Goal: Information Seeking & Learning: Learn about a topic

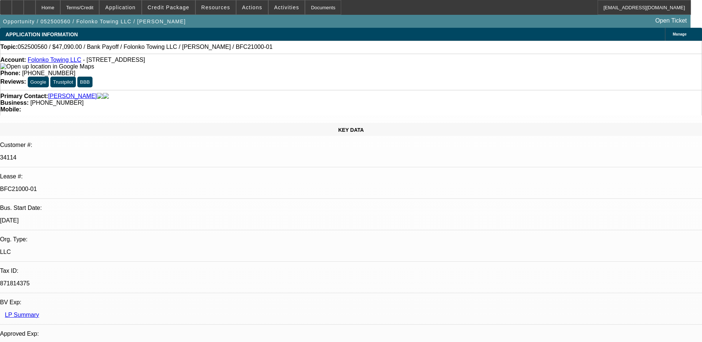
select select "0"
select select "2"
select select "0.1"
select select "0"
select select "2"
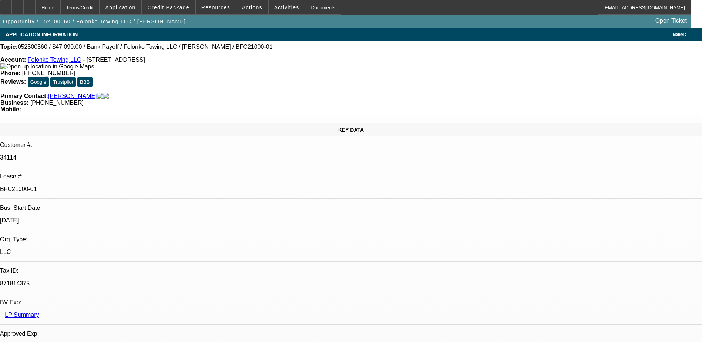
select select "0.1"
select select "0"
select select "2"
select select "0.1"
select select "0"
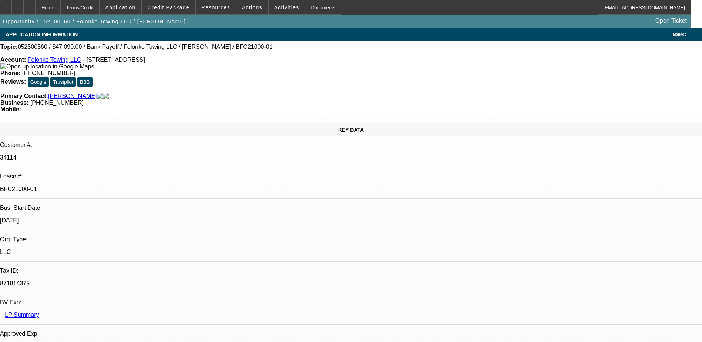
select select "2"
select select "0.1"
select select "1"
select select "2"
select select "4"
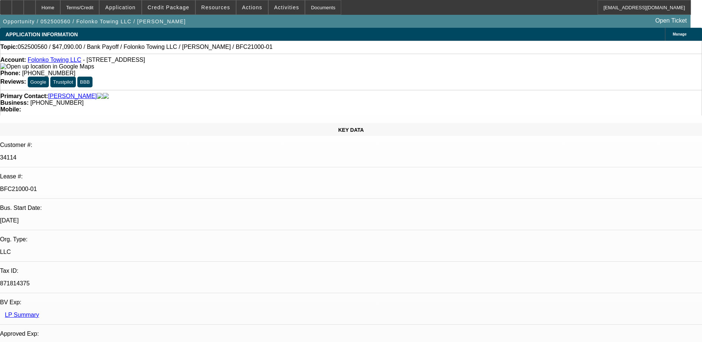
select select "1"
select select "2"
select select "4"
select select "1"
select select "2"
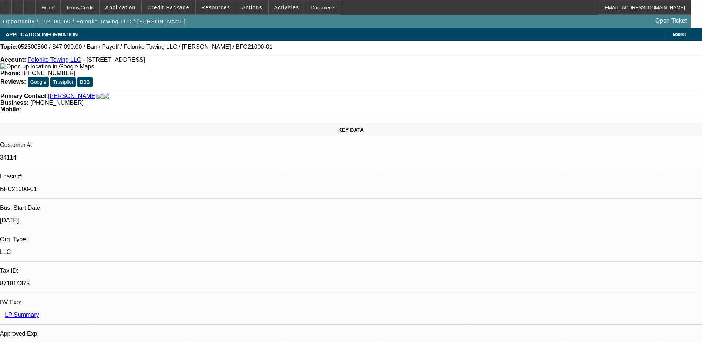
select select "4"
select select "1"
select select "2"
select select "4"
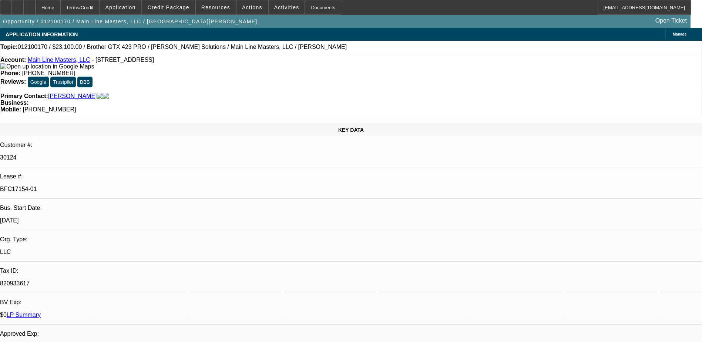
select select "0"
select select "2"
select select "0.1"
select select "0"
select select "2"
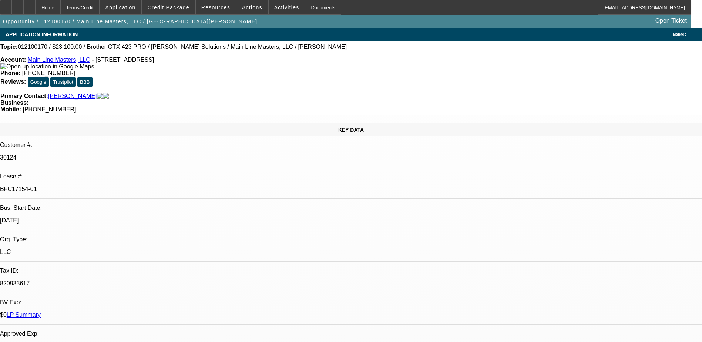
select select "0.1"
select select "0"
select select "2"
select select "0.1"
select select "0"
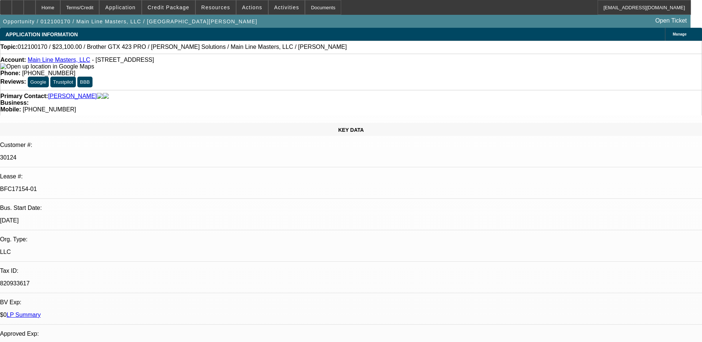
select select "2"
select select "0.1"
select select "1"
select select "2"
select select "4"
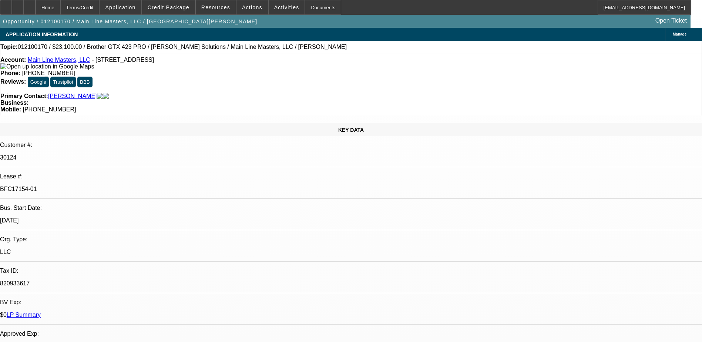
select select "1"
select select "2"
select select "4"
select select "1"
select select "2"
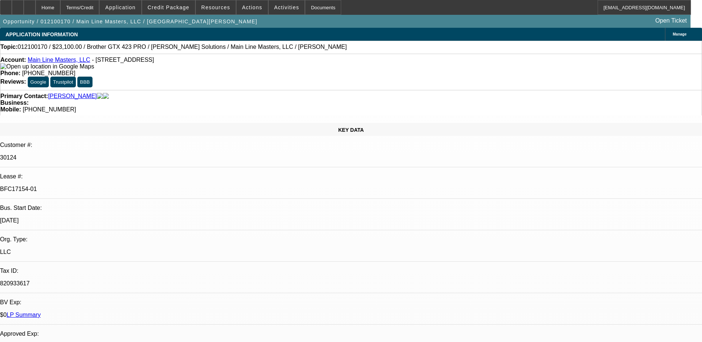
select select "4"
select select "1"
select select "2"
select select "4"
click at [154, 61] on span "- 1776 E Lancaster Ave, Paoli, PA 19301" at bounding box center [123, 60] width 62 height 6
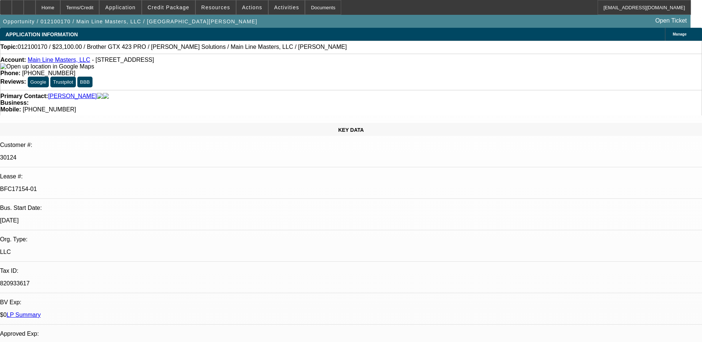
click at [49, 77] on button "Google" at bounding box center [38, 82] width 21 height 11
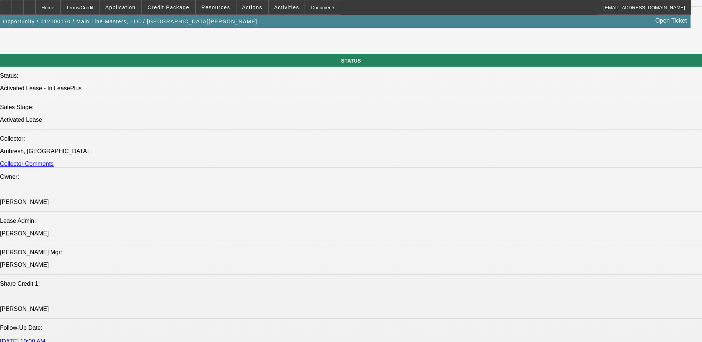
scroll to position [889, 0]
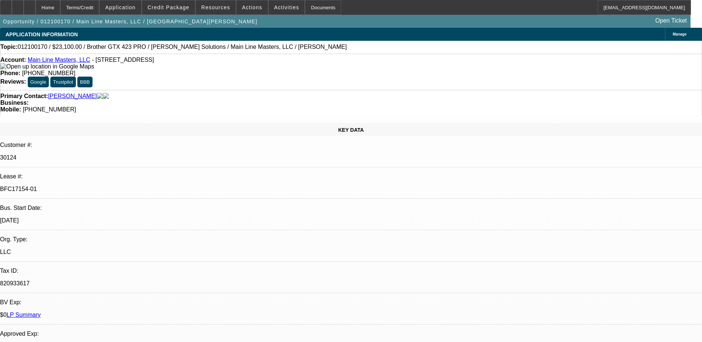
select select "0"
select select "2"
select select "0.1"
select select "4"
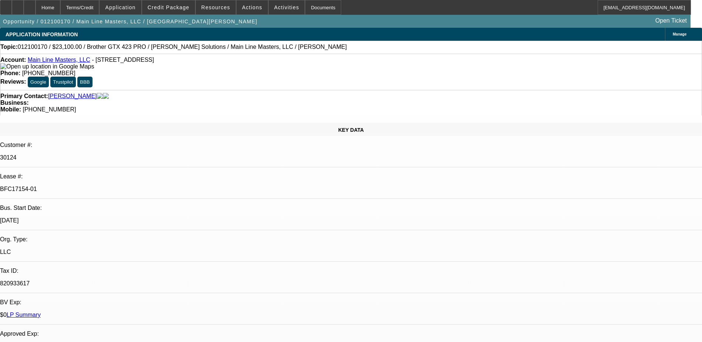
select select "0"
select select "2"
select select "0.1"
select select "4"
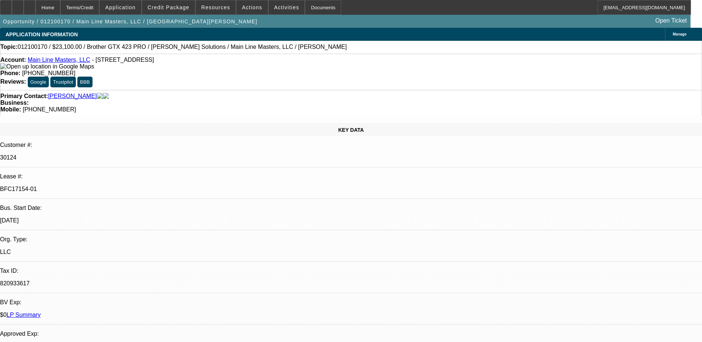
select select "0"
select select "2"
select select "0.1"
select select "4"
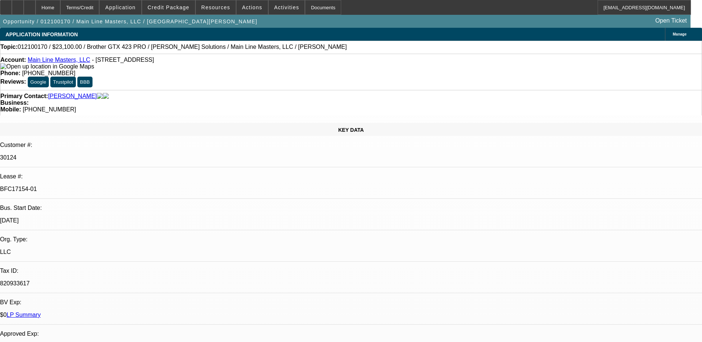
select select "0"
select select "2"
select select "0.1"
select select "4"
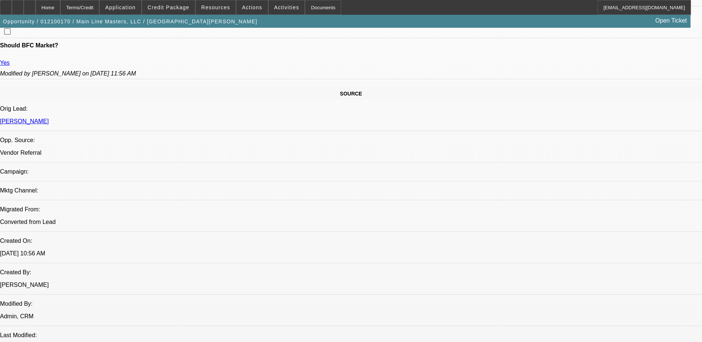
scroll to position [592, 0]
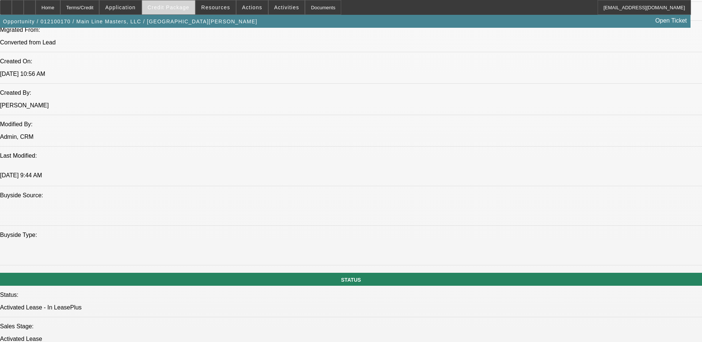
click at [186, 9] on span "Credit Package" at bounding box center [169, 7] width 42 height 6
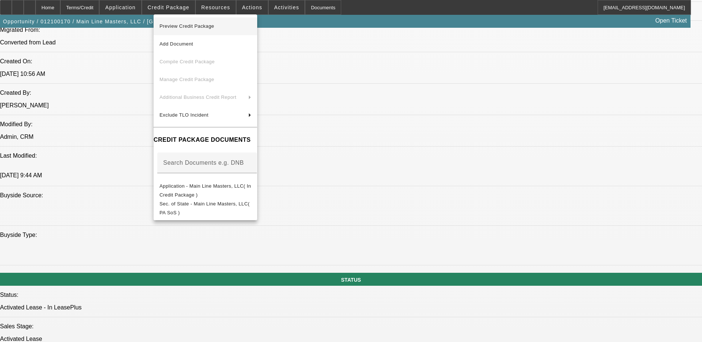
click at [200, 23] on span "Preview Credit Package" at bounding box center [187, 26] width 55 height 6
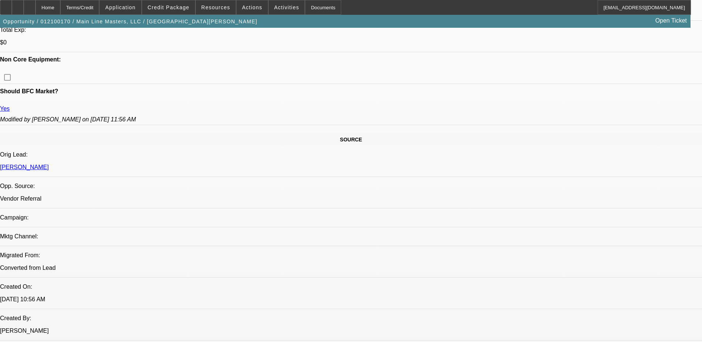
scroll to position [296, 0]
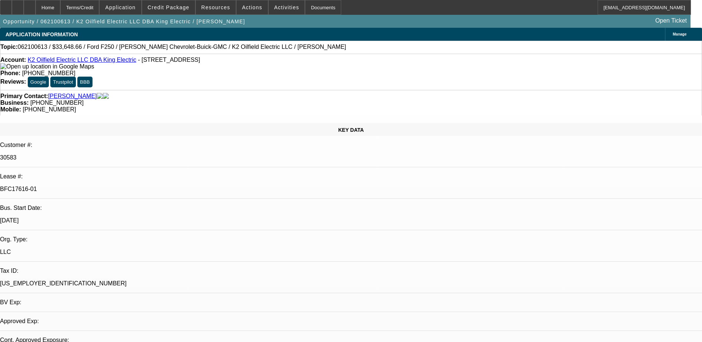
select select "0.1"
select select "2"
select select "0"
select select "0.1"
select select "2"
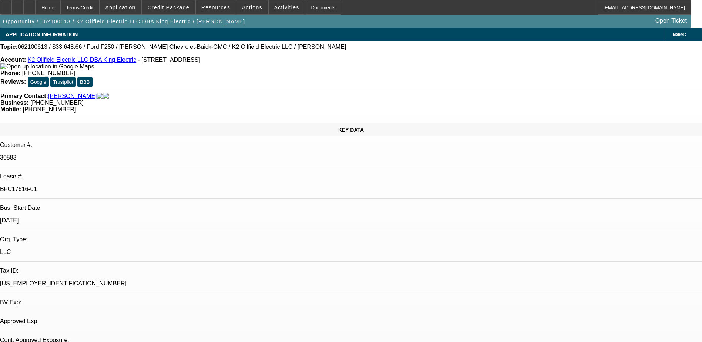
select select "0"
select select "1"
select select "2"
select select "6"
select select "1"
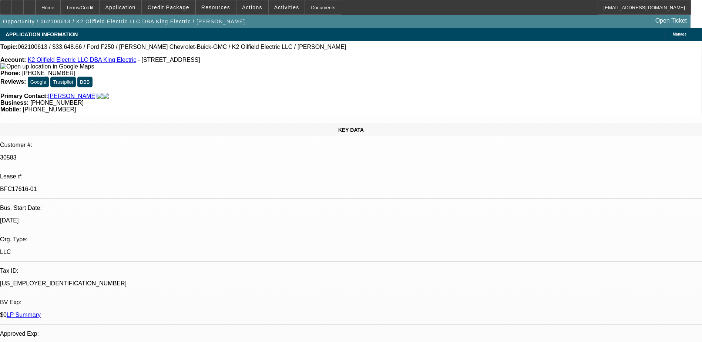
select select "2"
select select "6"
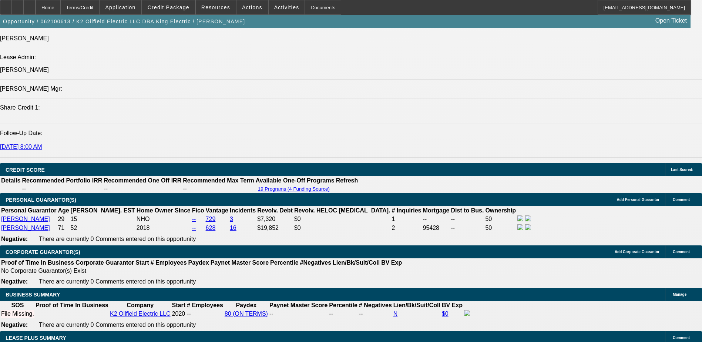
scroll to position [1000, 0]
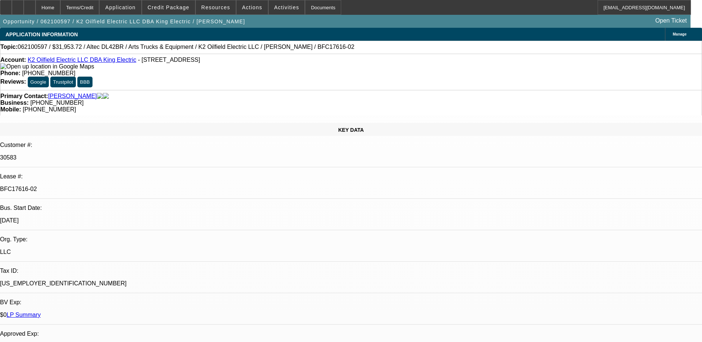
select select "0"
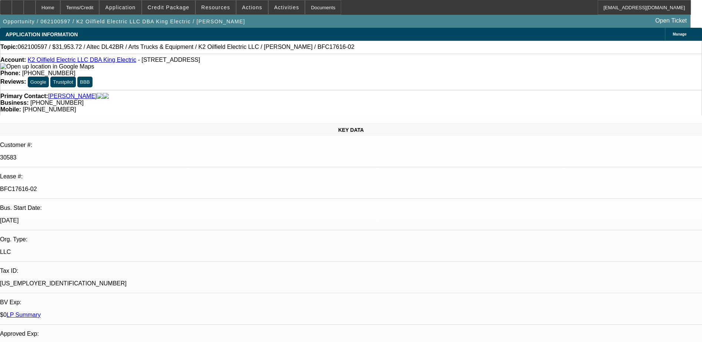
select select "0"
select select "0.1"
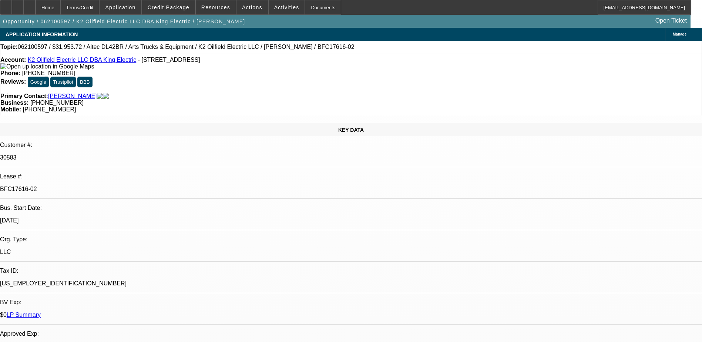
select select "0"
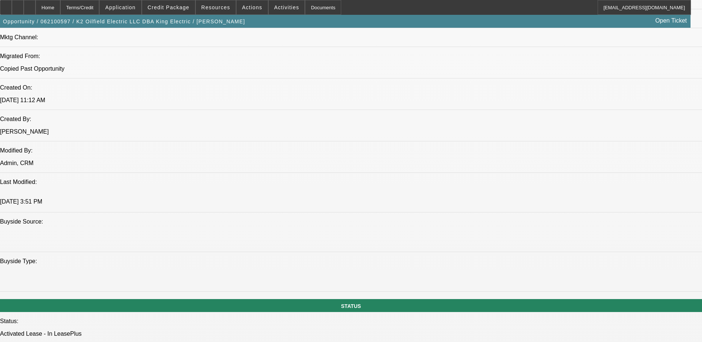
select select "1"
select select "6"
select select "1"
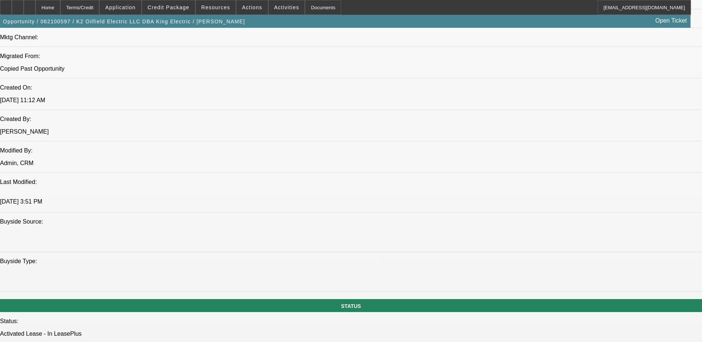
select select "6"
select select "1"
select select "6"
select select "1"
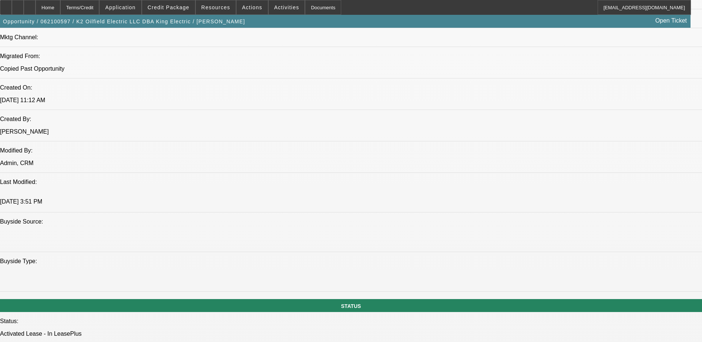
select select "2"
select select "6"
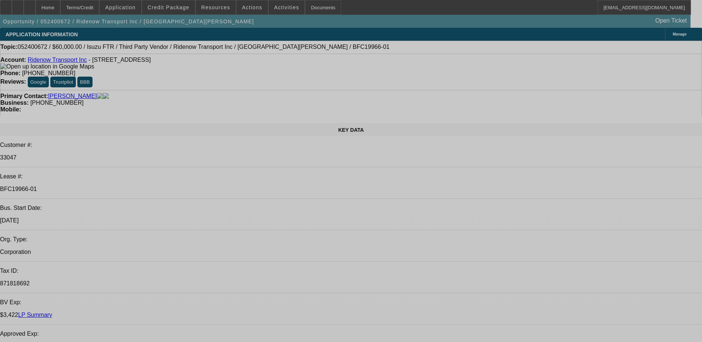
select select "0"
select select "2"
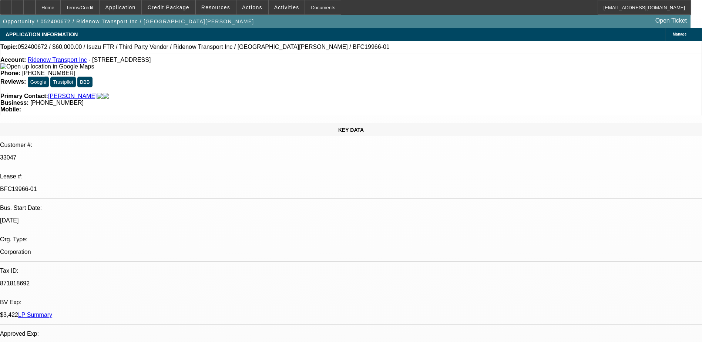
select select "0.1"
select select "0"
select select "2"
select select "0.1"
select select "0"
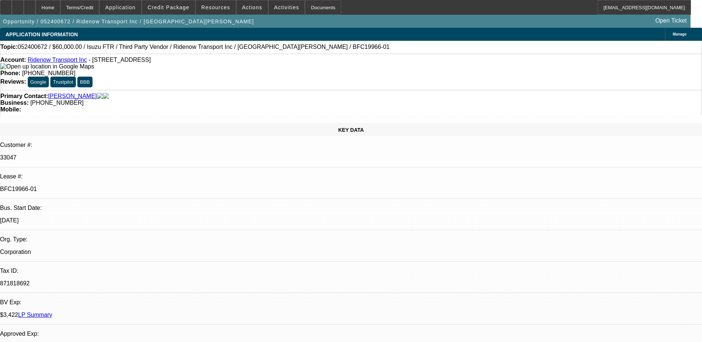
select select "2"
select select "0.1"
select select "0"
select select "2"
select select "0.1"
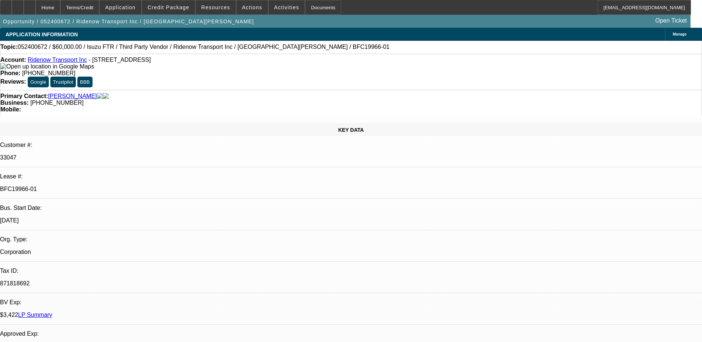
select select "1"
select select "2"
select select "4"
select select "1"
select select "2"
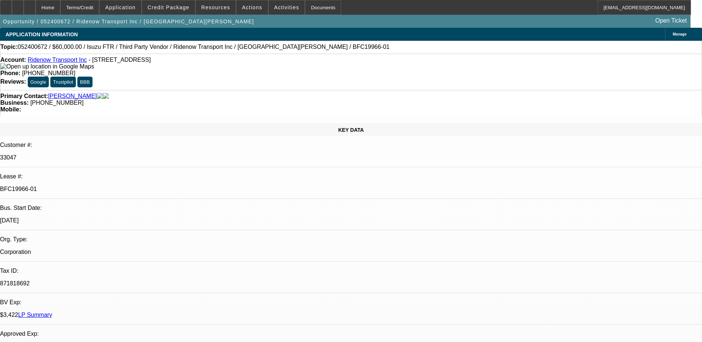
select select "4"
select select "1"
select select "2"
select select "4"
select select "1"
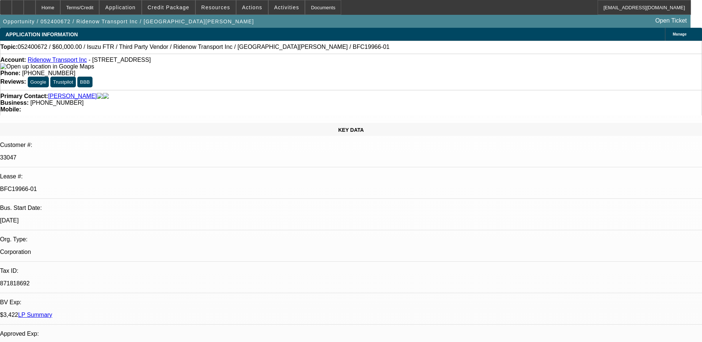
select select "2"
select select "4"
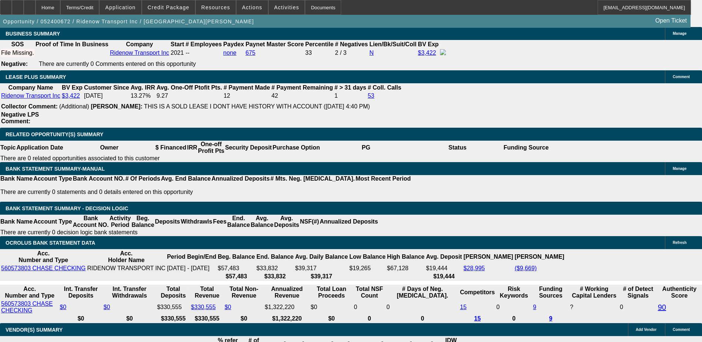
scroll to position [1185, 0]
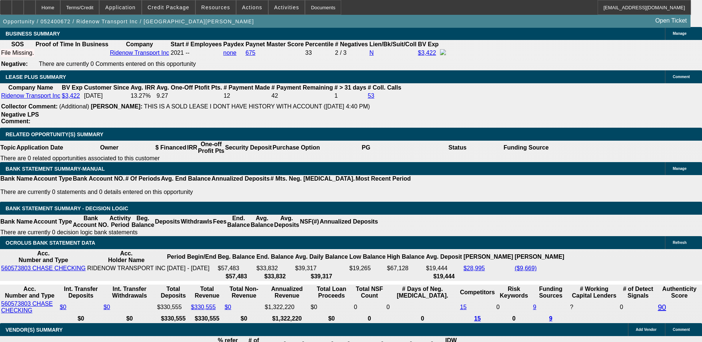
scroll to position [741, 0]
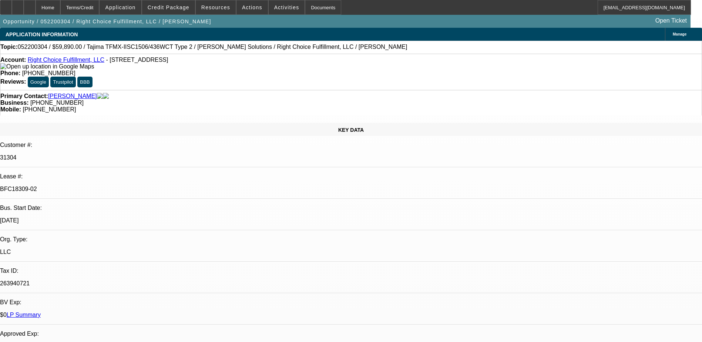
select select "0"
select select "2"
select select "0"
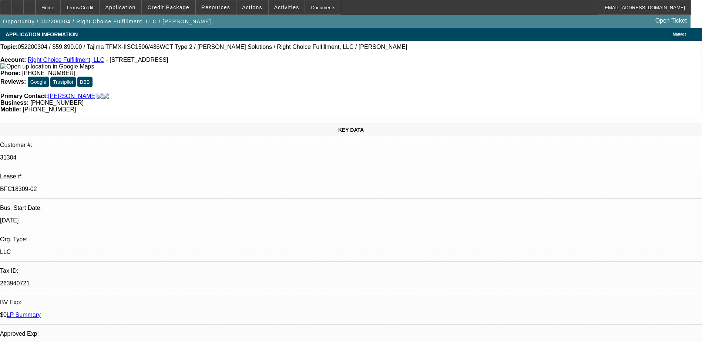
select select "0"
select select "2"
select select "0"
select select "1"
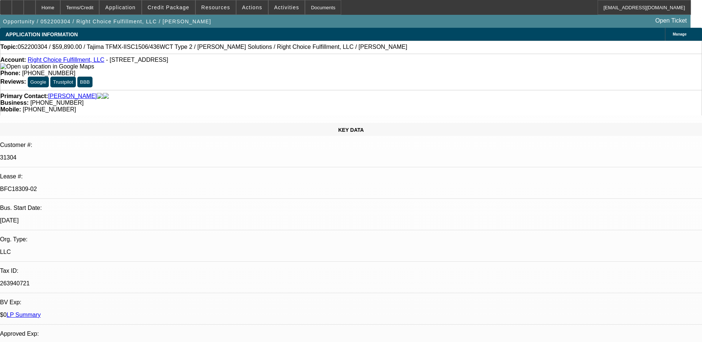
select select "2"
select select "6"
select select "1"
select select "6"
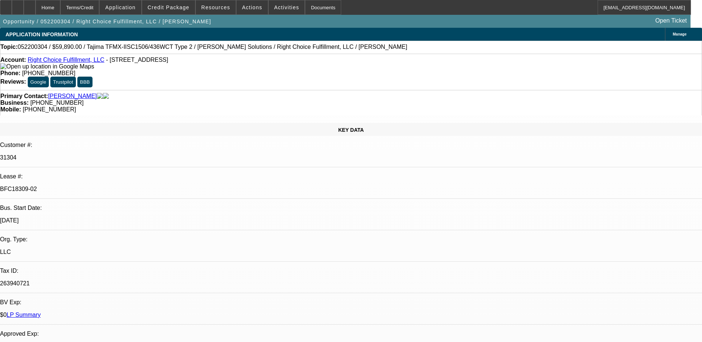
select select "1"
select select "2"
select select "6"
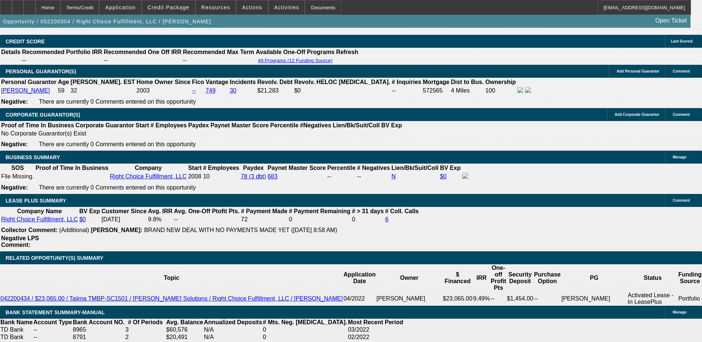
scroll to position [1074, 0]
